Goal: Task Accomplishment & Management: Manage account settings

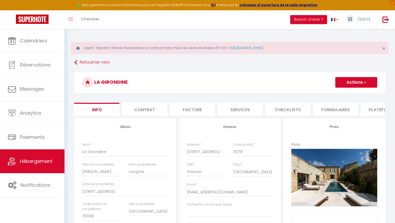
select select "houses"
select select "villa"
select select "12"
select select "2"
select select "5"
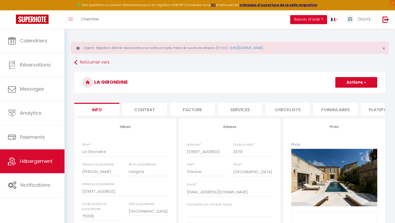
select select "2"
select select "17:00"
select select "23:45"
select select "11:00"
select select "240"
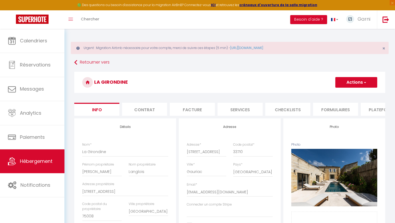
select select "240"
select select "28"
select select "51476"
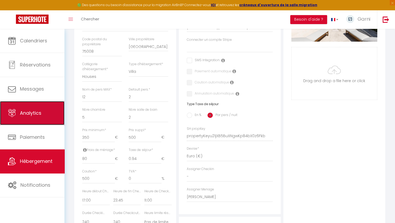
click at [42, 115] on link "Analytics" at bounding box center [32, 113] width 64 height 24
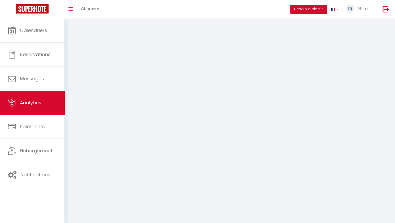
select select "2025"
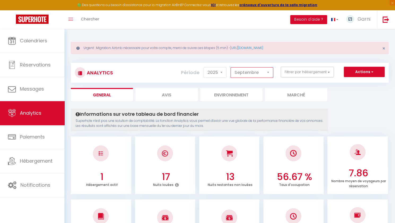
click at [263, 73] on select "[PERSON_NAME] Mars Avril Mai Juin Juillet Août Septembre Octobre Novembre Décem…" at bounding box center [251, 72] width 43 height 11
select select "8"
click at [231, 67] on select "[PERSON_NAME] Mars Avril Mai Juin Juillet Août Septembre Octobre Novembre Décem…" at bounding box center [251, 72] width 43 height 11
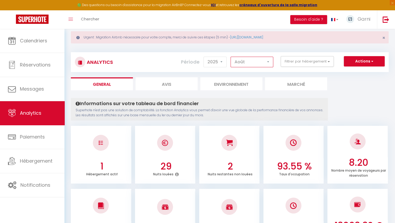
scroll to position [7, 0]
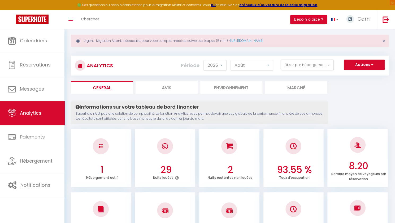
click at [181, 87] on li "Avis" at bounding box center [166, 87] width 62 height 13
select select "2025"
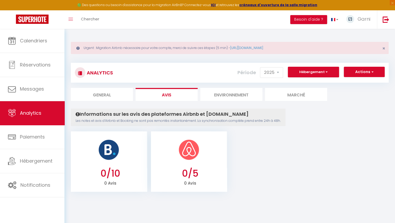
click at [187, 160] on img at bounding box center [188, 149] width 21 height 21
click at [177, 173] on h3 "0/5" at bounding box center [190, 173] width 71 height 11
click at [371, 72] on span "button" at bounding box center [371, 71] width 3 height 5
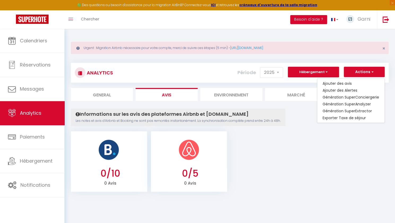
click at [249, 177] on ul "0/10 0 Avis 0/5 0 Avis" at bounding box center [230, 161] width 318 height 62
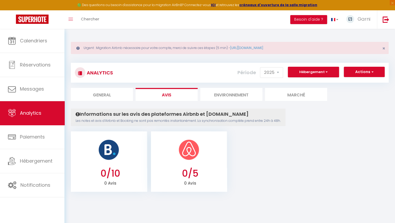
click at [243, 97] on li "Environnement" at bounding box center [231, 94] width 62 height 13
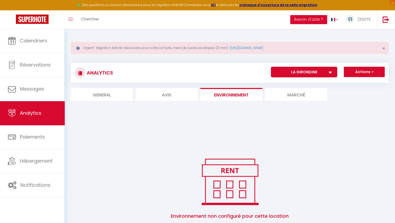
click at [310, 95] on li "Marché" at bounding box center [296, 94] width 62 height 13
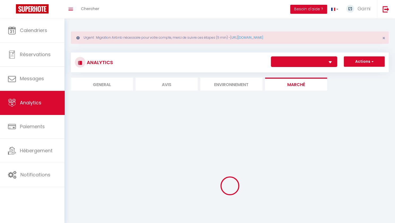
select select "68685"
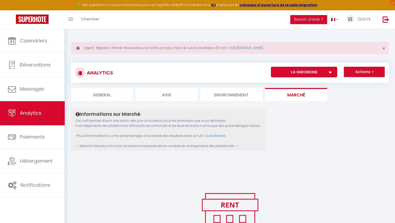
click at [241, 94] on li "Environnement" at bounding box center [231, 94] width 62 height 13
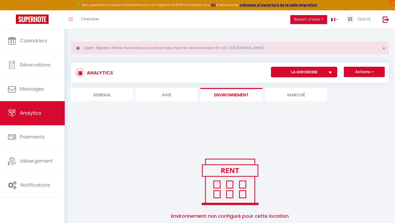
click at [91, 95] on li "General" at bounding box center [102, 94] width 62 height 13
select select "2025"
select select "9"
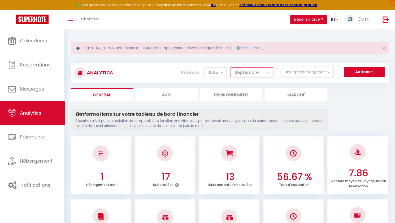
click at [260, 72] on select "[PERSON_NAME] Mars Avril Mai Juin Juillet Août Septembre Octobre Novembre Décem…" at bounding box center [251, 72] width 43 height 11
